Goal: Task Accomplishment & Management: Manage account settings

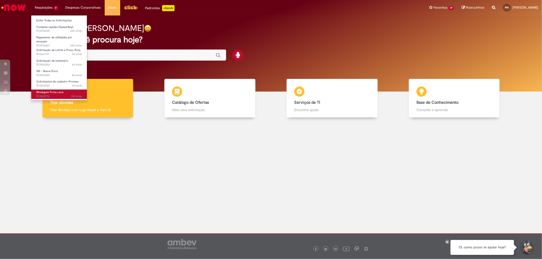
click at [49, 93] on span "Blindagem Frota Leve" at bounding box center [49, 92] width 27 height 4
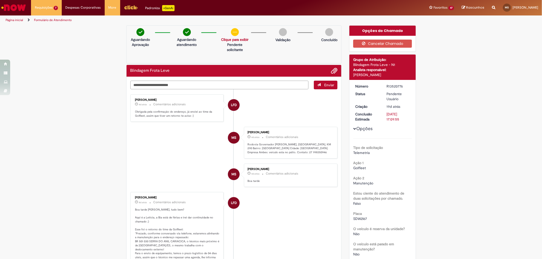
click at [174, 84] on textarea "Digite sua mensagem aqui..." at bounding box center [219, 85] width 178 height 9
drag, startPoint x: 202, startPoint y: 86, endPoint x: 214, endPoint y: 83, distance: 12.3
click at [214, 83] on textarea "**********" at bounding box center [219, 85] width 178 height 9
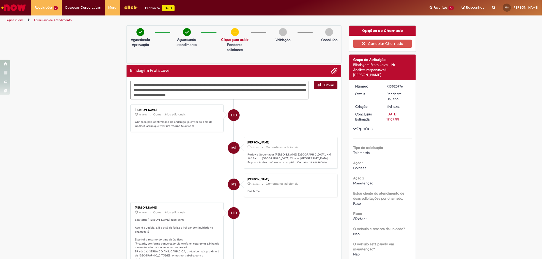
type textarea "**********"
click at [321, 85] on button "Enviar" at bounding box center [326, 85] width 24 height 9
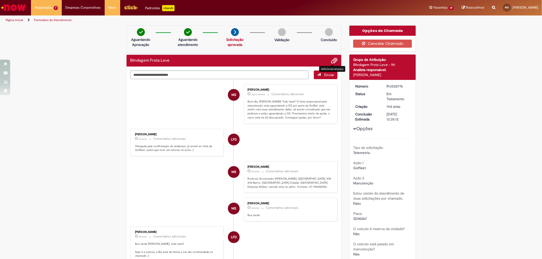
click at [331, 60] on span "Adicionar anexos" at bounding box center [334, 61] width 6 height 6
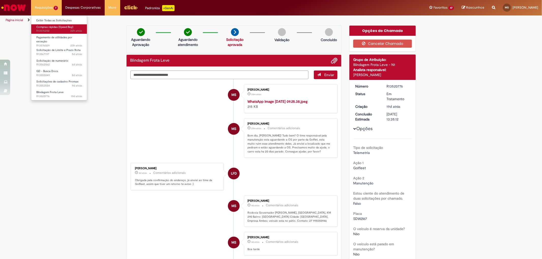
click at [56, 28] on span "Compras rápidas (Speed Buy)" at bounding box center [54, 27] width 37 height 4
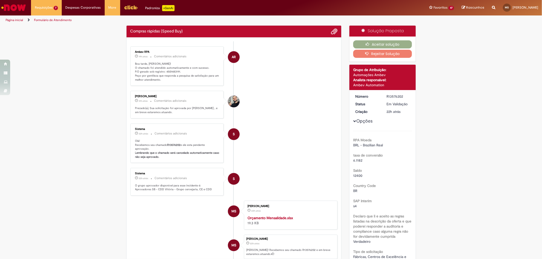
click at [170, 72] on p "Boa tarde, [PERSON_NAME]! O chamado foi atendido automaticamente e com sucesso.…" at bounding box center [177, 72] width 85 height 20
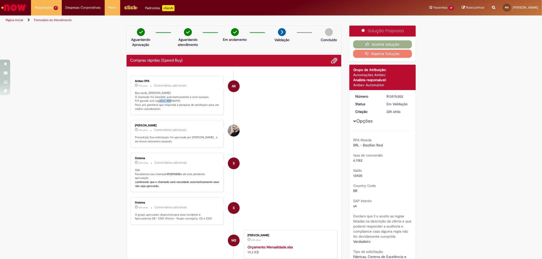
copy p "4501483191"
drag, startPoint x: 283, startPoint y: 113, endPoint x: 248, endPoint y: 83, distance: 46.8
click at [276, 103] on li "AR Ambev RPA 19h atrás 19 horas atrás Comentários adicionais Boa tarde, [PERSON…" at bounding box center [233, 96] width 207 height 40
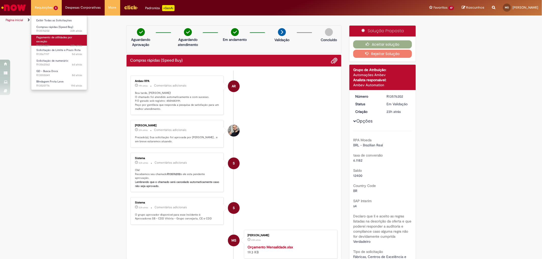
click at [48, 39] on span "Pagamento de utilidades por exceção" at bounding box center [54, 40] width 36 height 8
click at [49, 52] on link "Solicitação de Limite e Prazo Rota 5d atrás 5 dias atrás R13567197" at bounding box center [59, 51] width 56 height 9
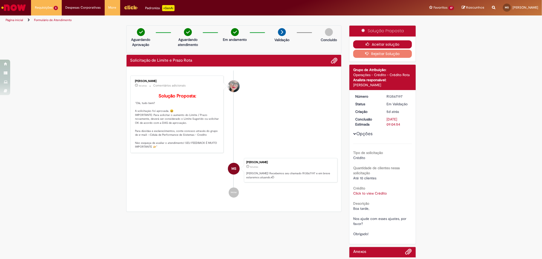
click at [394, 44] on button "Aceitar solução" at bounding box center [382, 44] width 59 height 8
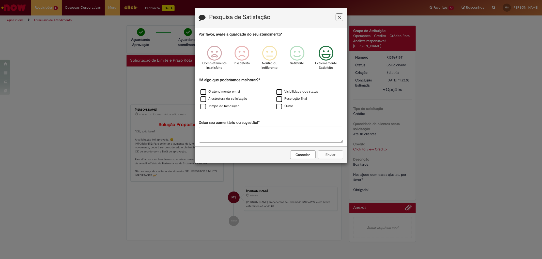
click at [327, 54] on icon "Feedback" at bounding box center [325, 53] width 19 height 15
click at [203, 92] on label "O atendimento em si" at bounding box center [220, 91] width 40 height 5
click at [204, 99] on label "A estrutura da solicitação" at bounding box center [223, 99] width 47 height 5
click at [203, 107] on label "Tempo de Resolução" at bounding box center [219, 106] width 39 height 5
click at [334, 159] on button "Enviar" at bounding box center [330, 155] width 25 height 9
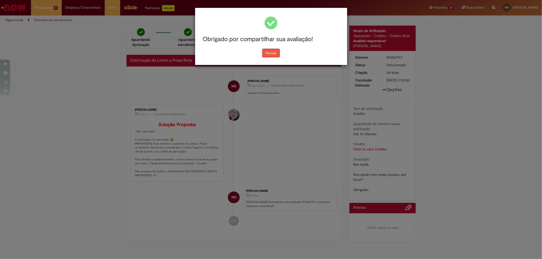
click at [268, 52] on button "Fechar" at bounding box center [271, 53] width 18 height 9
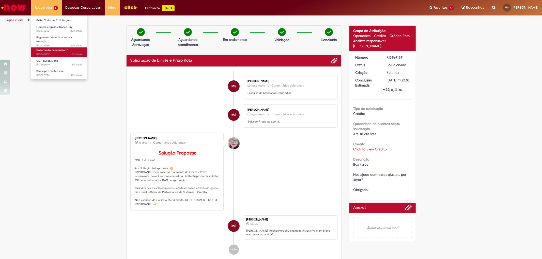
click at [52, 50] on span "Solicitação de numerário" at bounding box center [52, 50] width 32 height 4
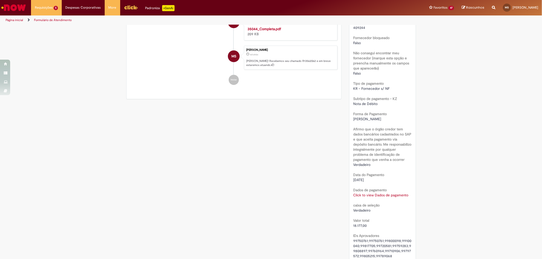
scroll to position [451, 0]
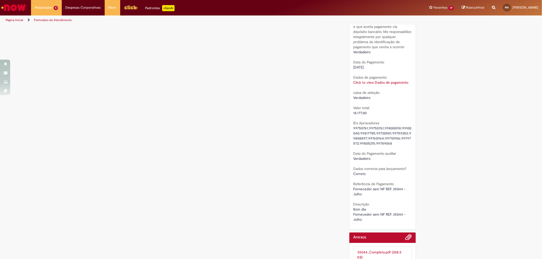
click at [381, 83] on link "Click to view Dados de pagamento" at bounding box center [380, 82] width 55 height 5
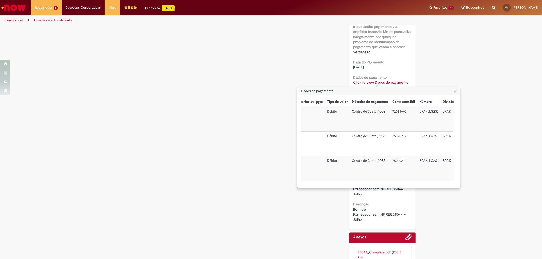
scroll to position [0, 19]
click at [398, 110] on td "72013001" at bounding box center [401, 119] width 27 height 25
copy td "72013001"
